Goal: Communication & Community: Answer question/provide support

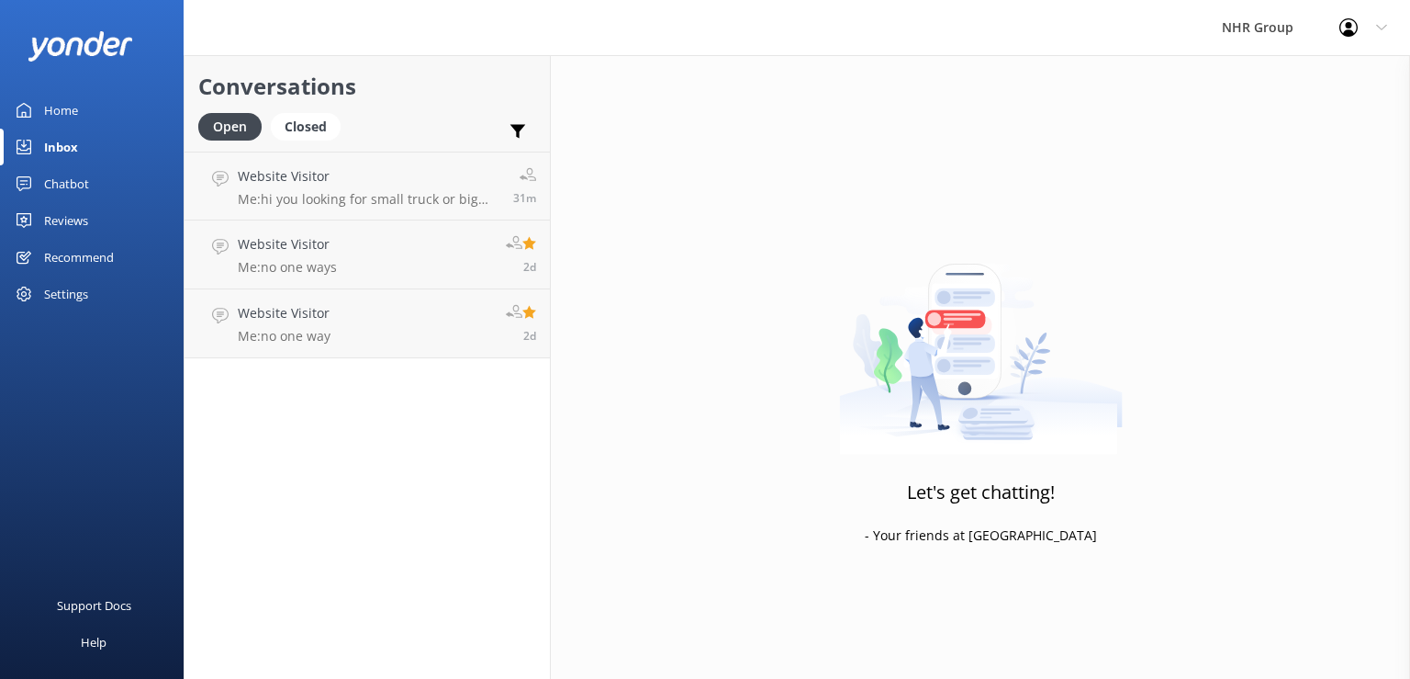
click at [340, 189] on div "Website Visitor Me: hi you looking for small truck or big one.+" at bounding box center [369, 185] width 262 height 39
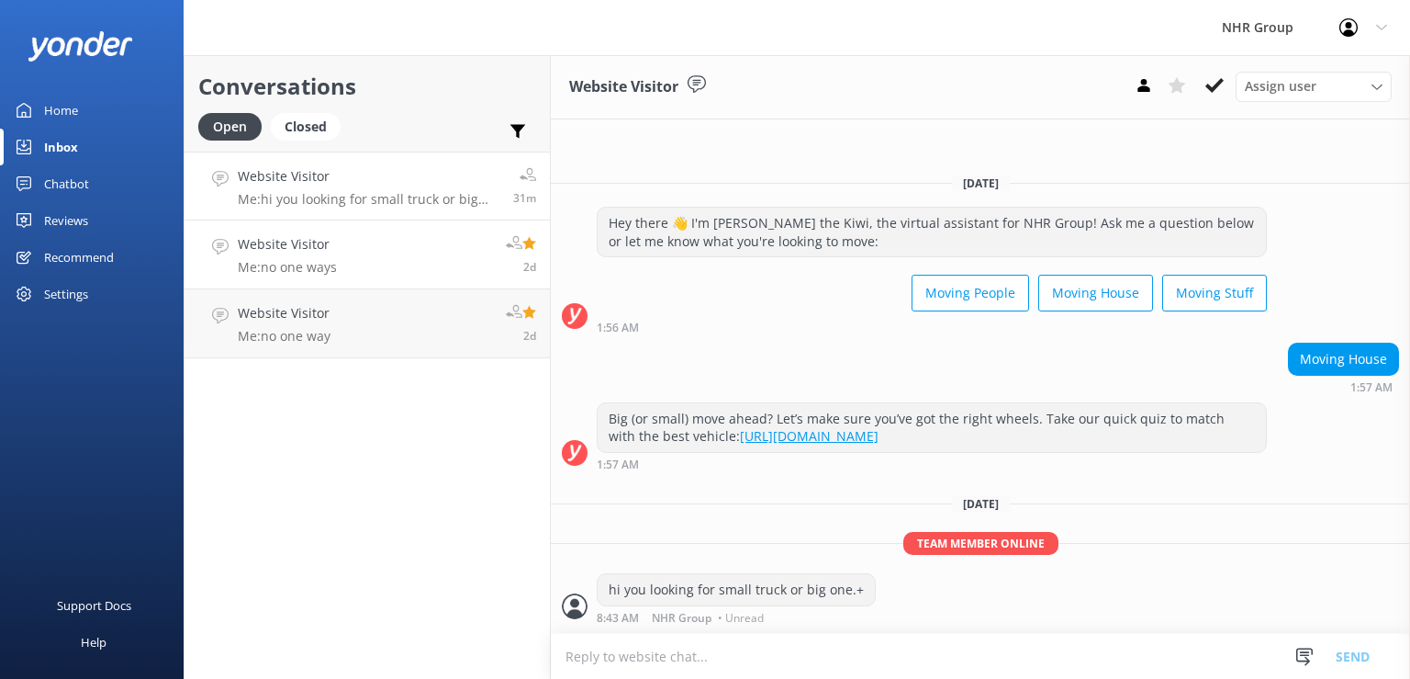
click at [366, 252] on link "Website Visitor Me: no one ways 2d" at bounding box center [367, 254] width 365 height 69
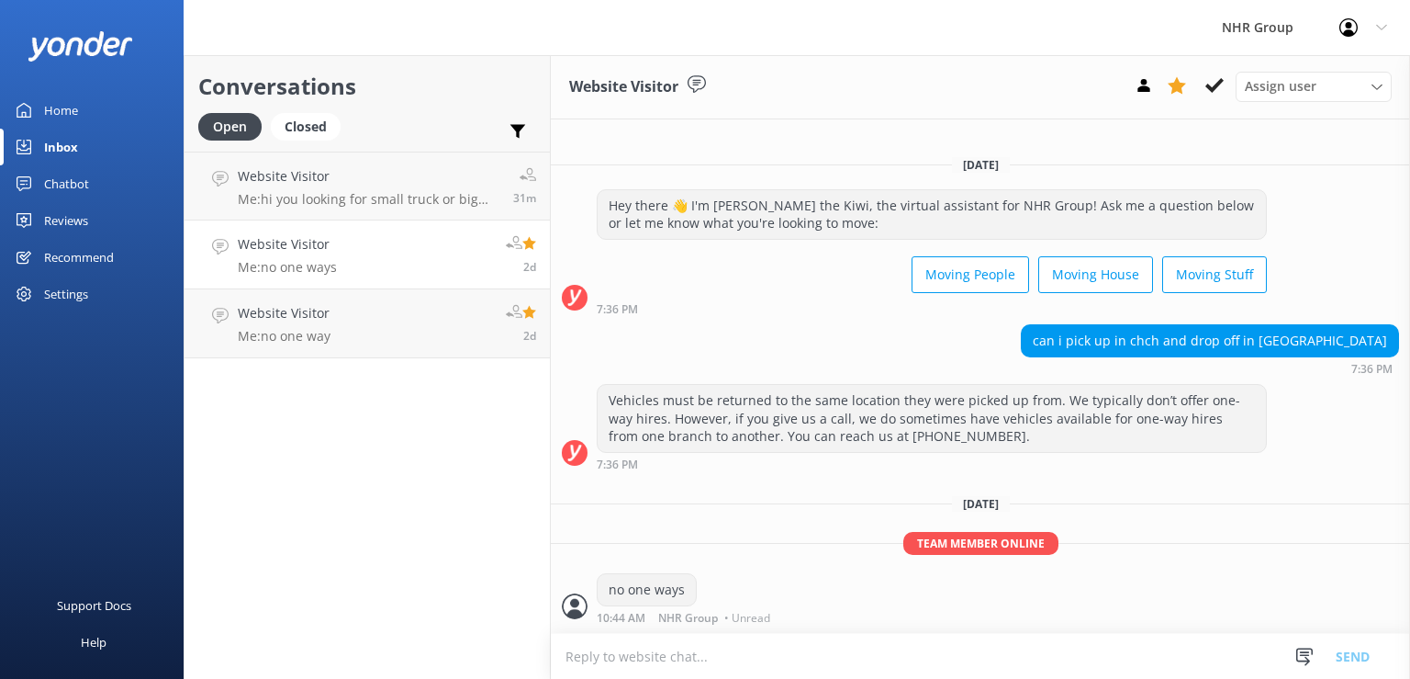
click at [531, 241] on use at bounding box center [529, 242] width 14 height 13
click at [532, 310] on use at bounding box center [529, 311] width 14 height 13
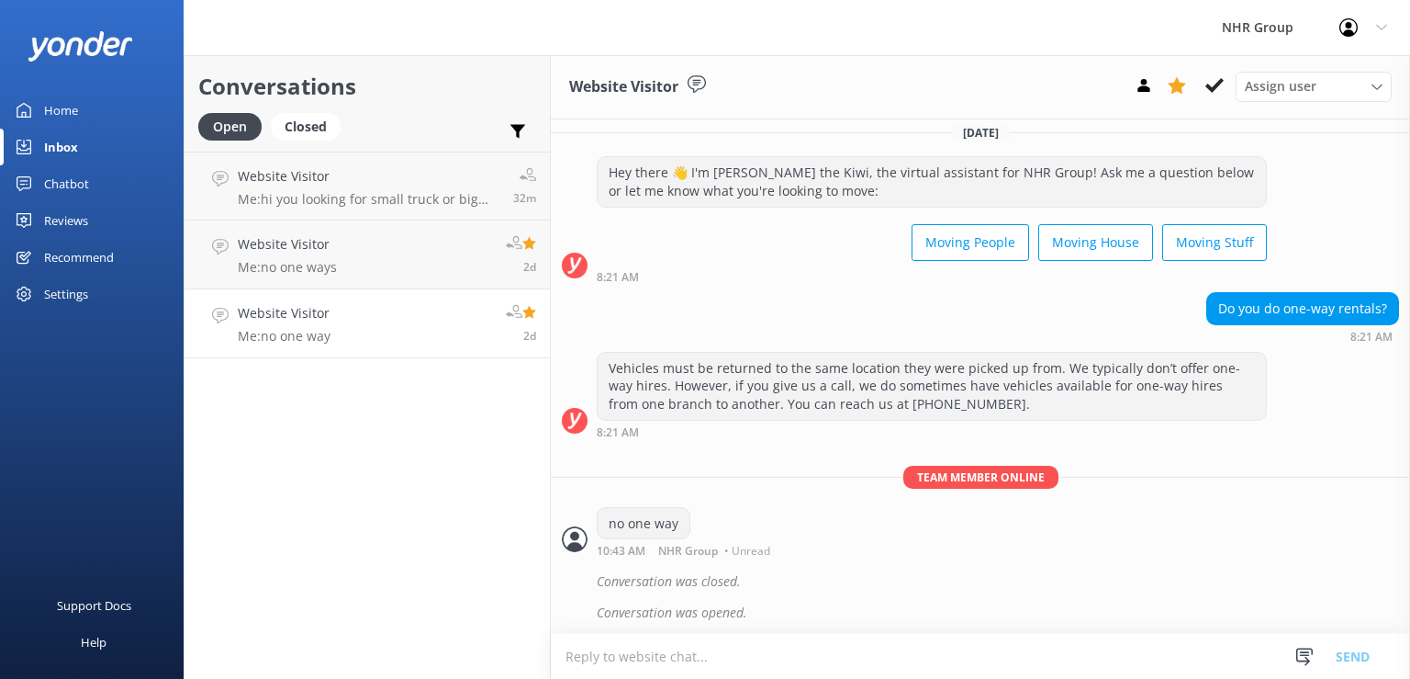
scroll to position [12, 0]
click at [531, 310] on use at bounding box center [529, 311] width 14 height 13
click at [1181, 87] on use at bounding box center [1177, 85] width 18 height 17
click at [448, 259] on link "Website Visitor Me: no one ways 2d" at bounding box center [367, 254] width 365 height 69
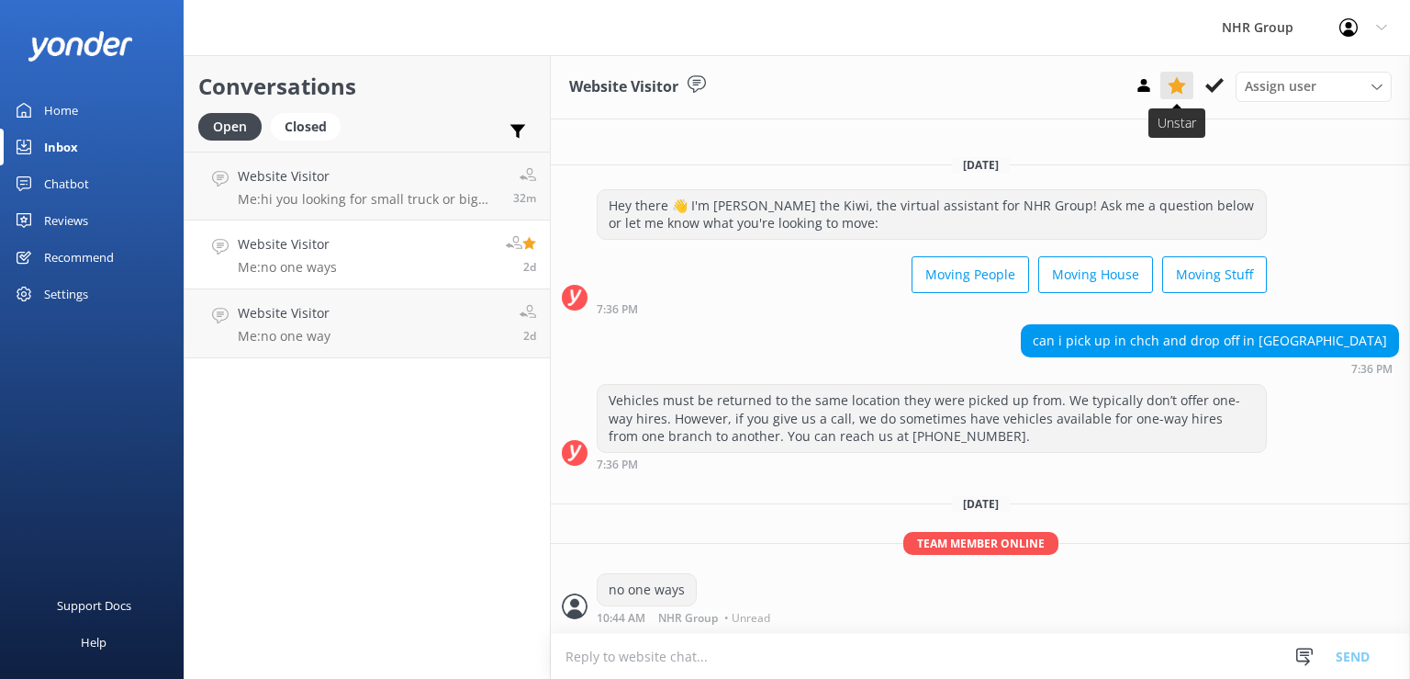
click at [1177, 93] on icon at bounding box center [1177, 85] width 18 height 18
click at [358, 196] on p "Me: hi you looking for small truck or big one.+" at bounding box center [369, 199] width 262 height 17
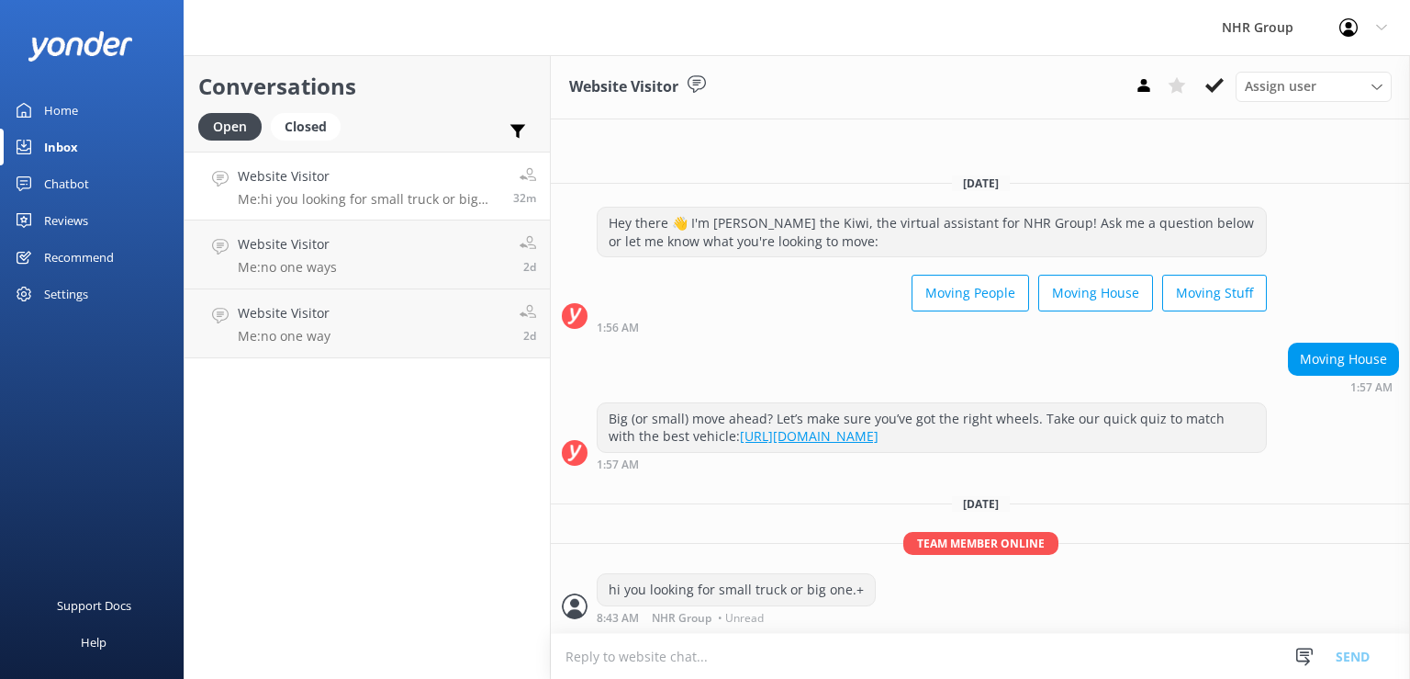
click at [377, 177] on h4 "Website Visitor" at bounding box center [369, 176] width 262 height 20
click at [308, 123] on div "Closed" at bounding box center [306, 127] width 70 height 28
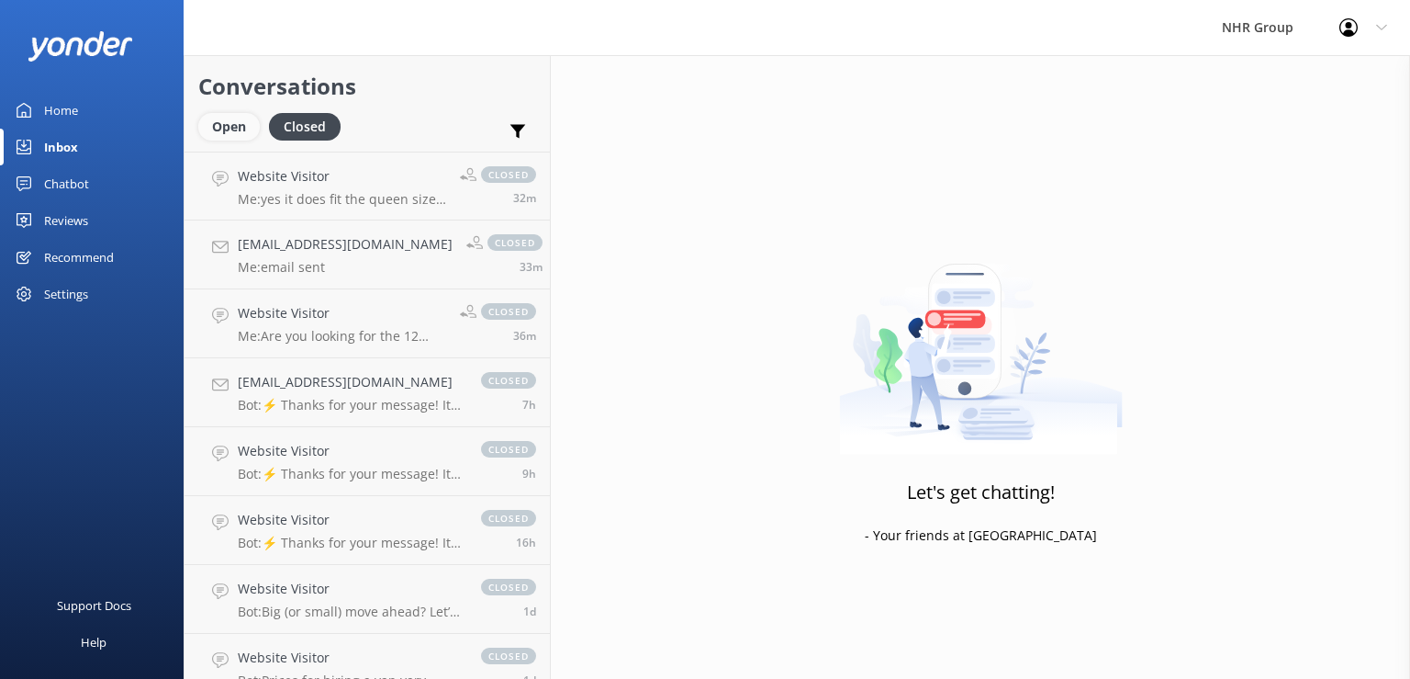
click at [233, 129] on div "Open" at bounding box center [229, 127] width 62 height 28
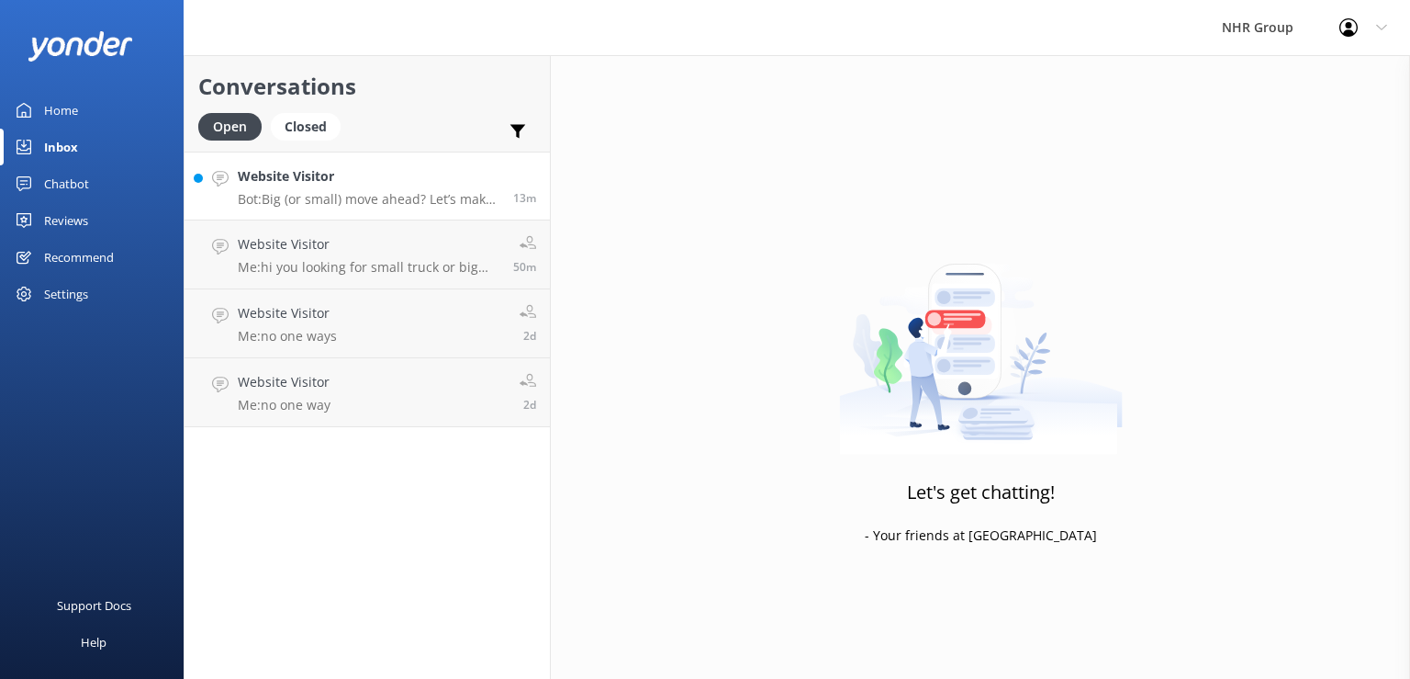
click at [395, 196] on p "Bot: Big (or small) move ahead? Let’s make sure you’ve got the right wheels. Ta…" at bounding box center [369, 199] width 262 height 17
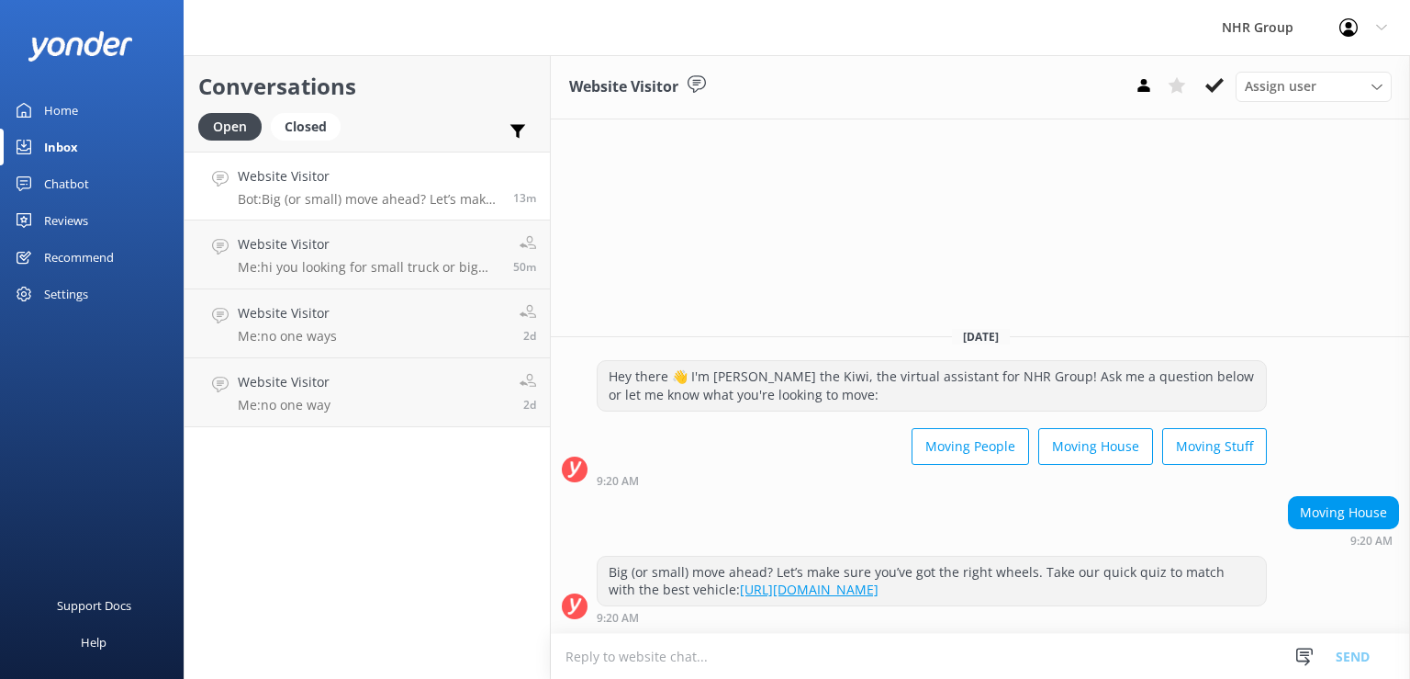
click at [1089, 651] on textarea at bounding box center [980, 656] width 859 height 45
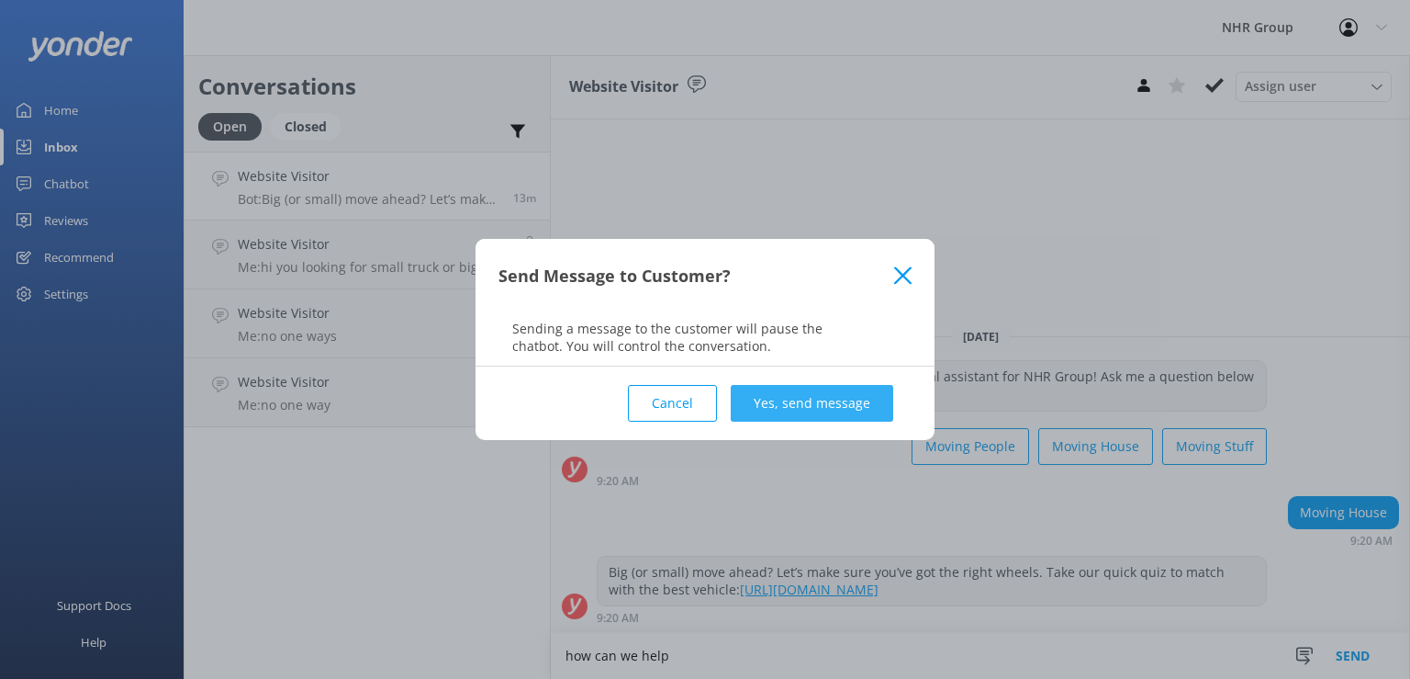
type textarea "how can we help"
click at [818, 388] on button "Yes, send message" at bounding box center [812, 403] width 163 height 37
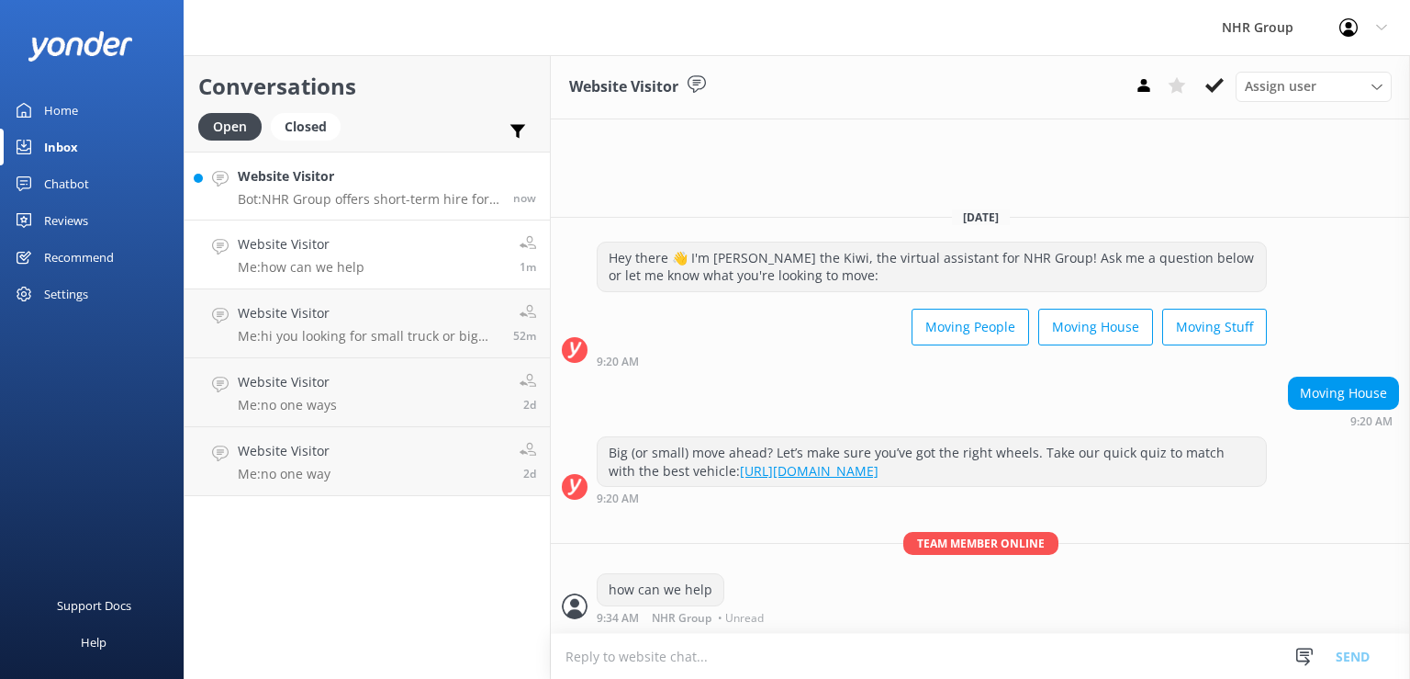
click at [333, 200] on p "Bot: NHR Group offers short-term hire for cargo vans, including day rentals. Yo…" at bounding box center [369, 199] width 262 height 17
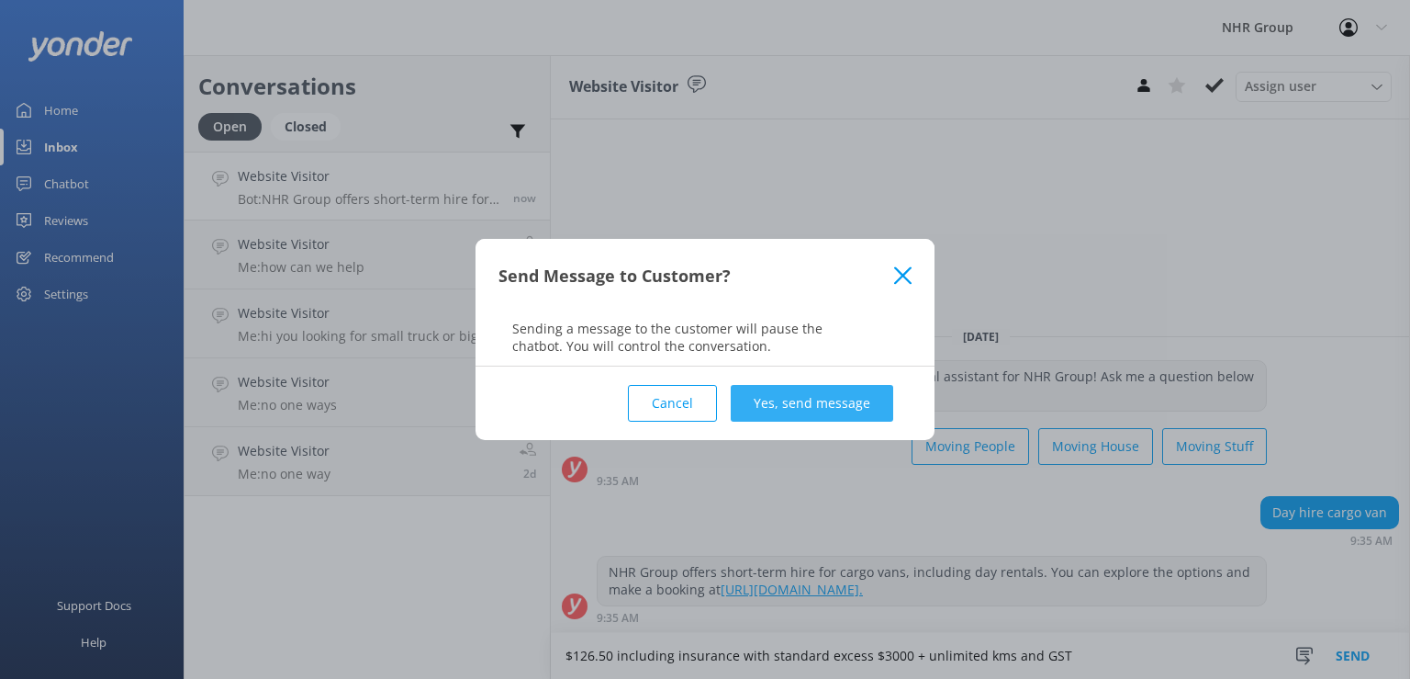
type textarea "$126.50 including insurance with standard excess $3000 + unlimited kms and GST"
click at [779, 414] on button "Yes, send message" at bounding box center [812, 403] width 163 height 37
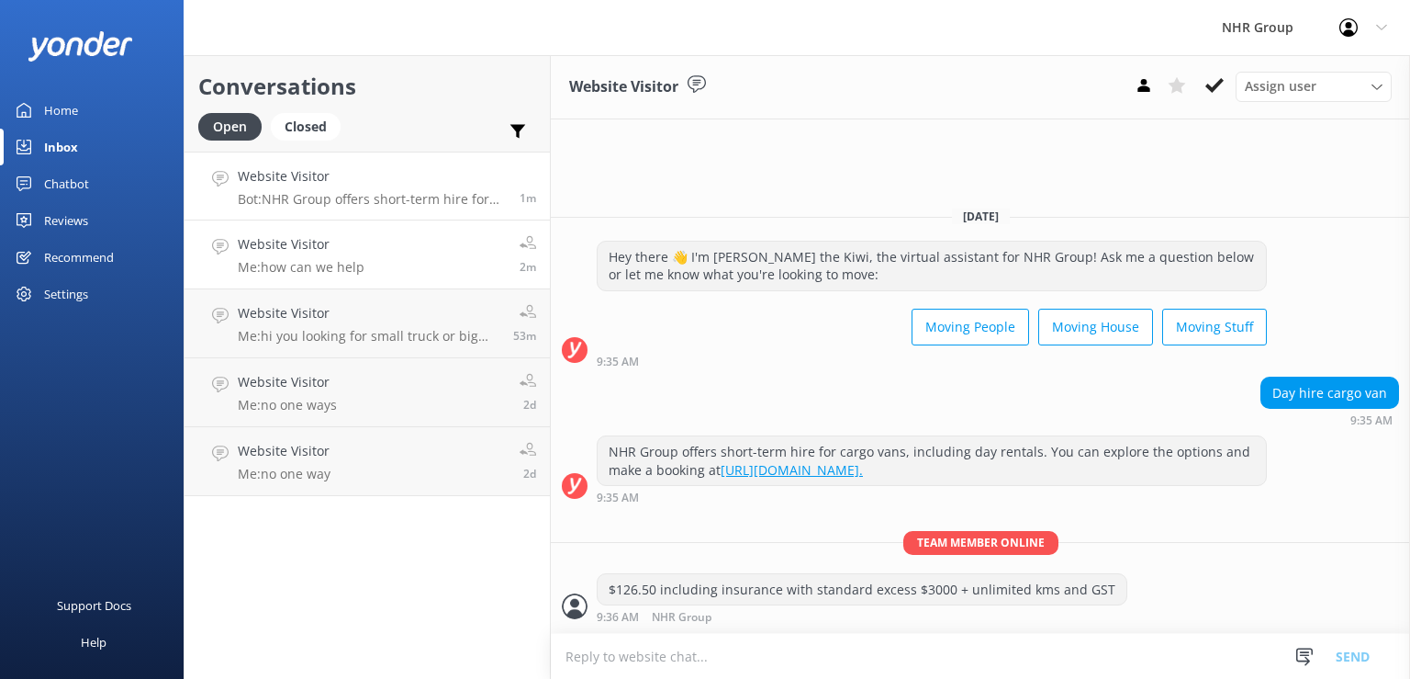
click at [325, 270] on p "Me: how can we help" at bounding box center [301, 267] width 127 height 17
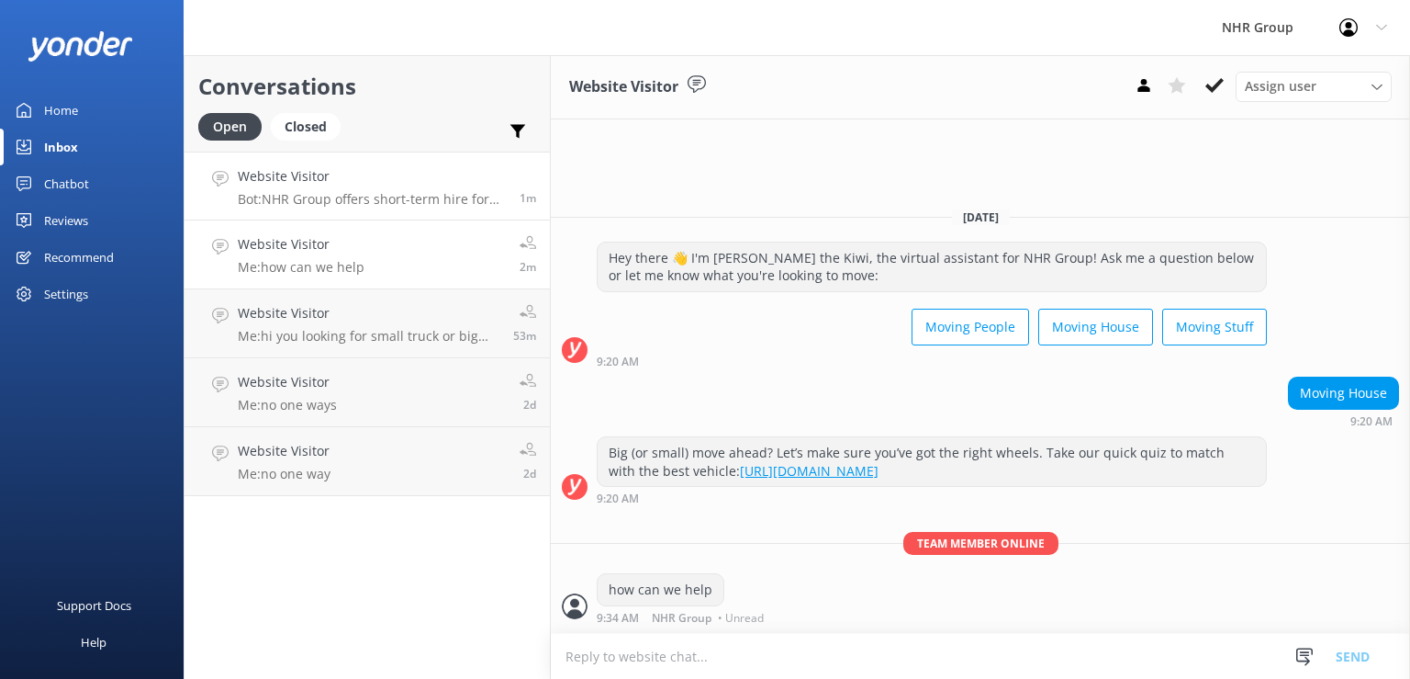
click at [358, 171] on h4 "Website Visitor" at bounding box center [372, 176] width 268 height 20
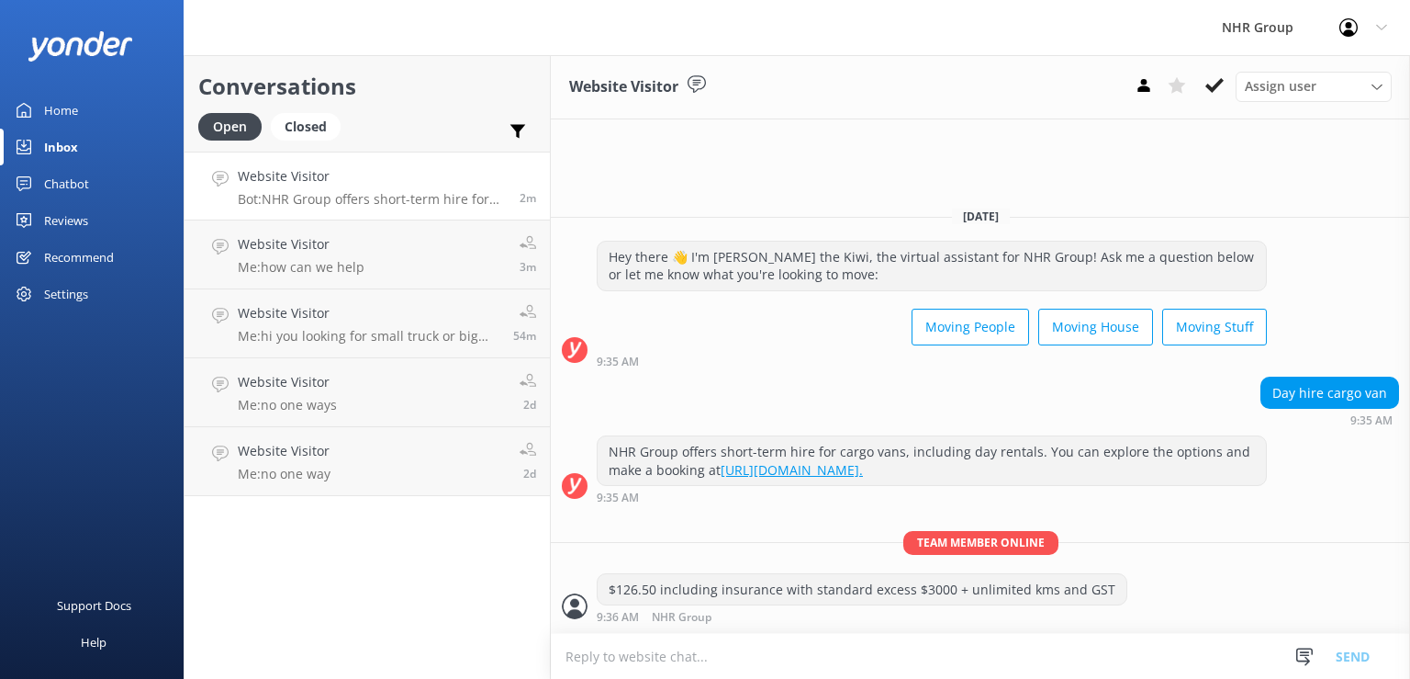
click at [733, 646] on textarea at bounding box center [980, 656] width 859 height 45
click at [268, 308] on h4 "Website Visitor" at bounding box center [369, 313] width 262 height 20
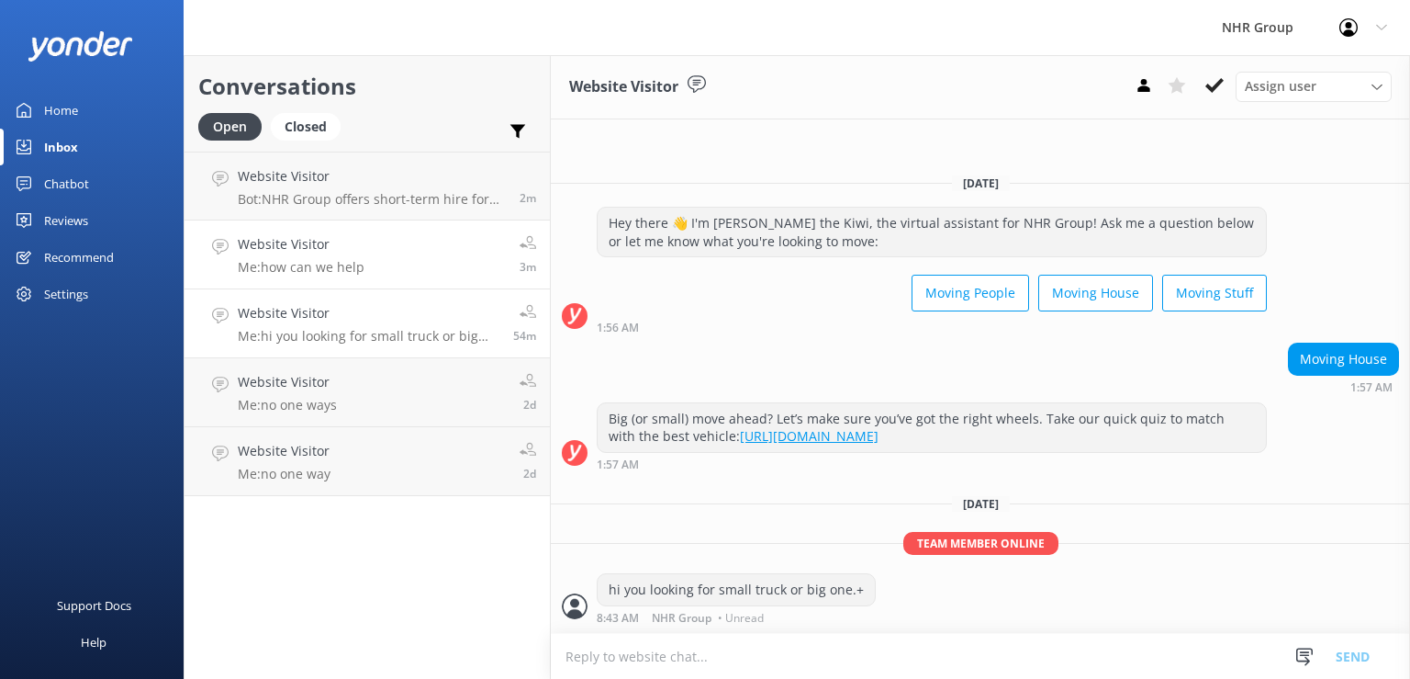
click at [280, 236] on h4 "Website Visitor" at bounding box center [301, 244] width 127 height 20
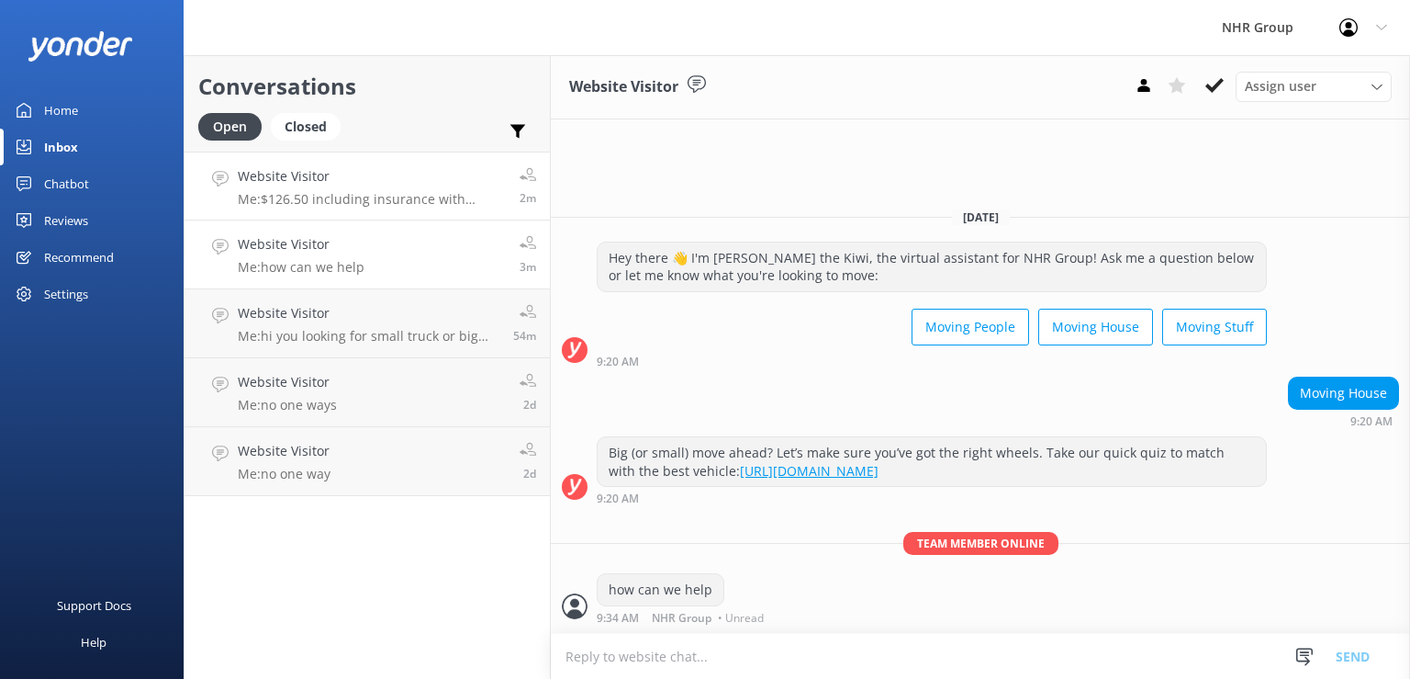
click at [331, 182] on h4 "Website Visitor" at bounding box center [372, 176] width 268 height 20
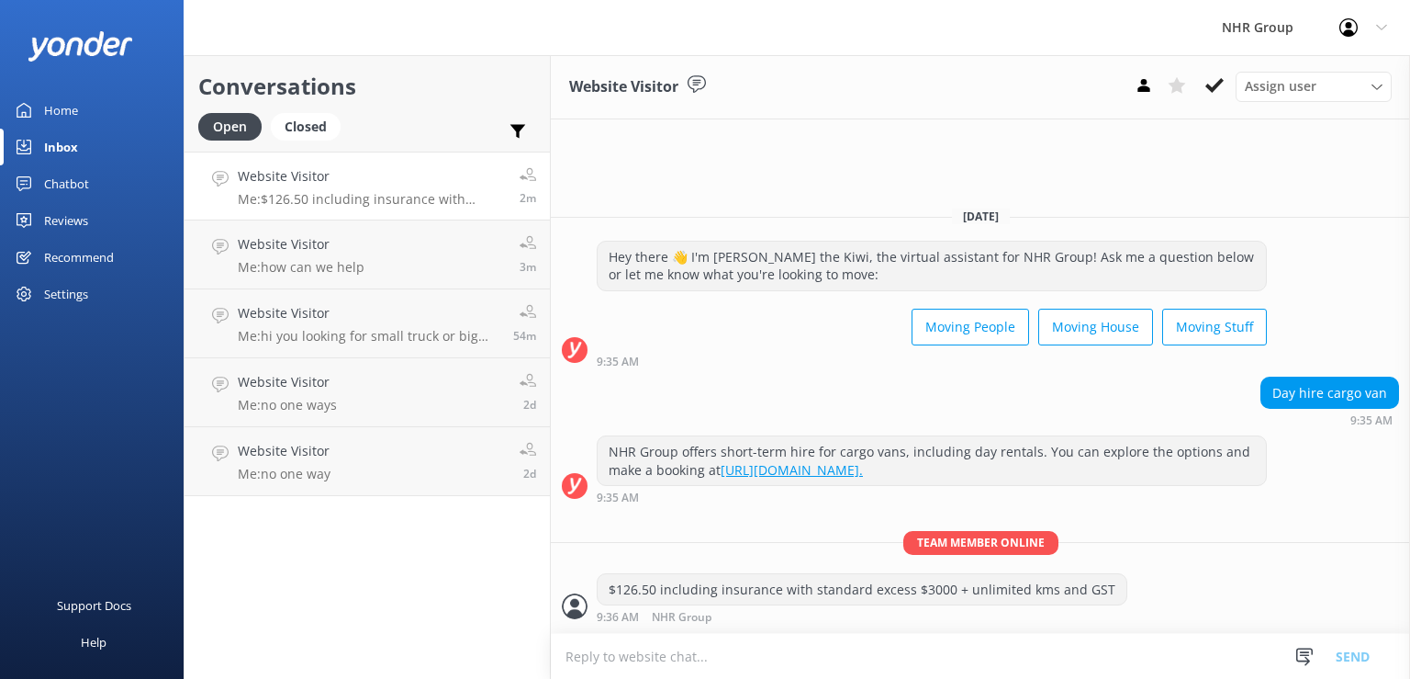
click at [377, 202] on p "Me: $126.50 including insurance with standard excess $3000 + unlimited kms and …" at bounding box center [372, 199] width 268 height 17
